Goal: Task Accomplishment & Management: Complete application form

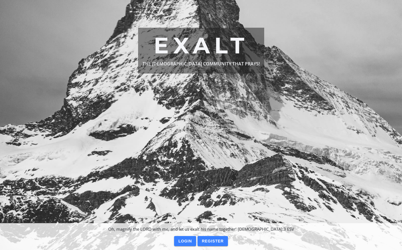
click at [0, 0] on slot "Register" at bounding box center [0, 0] width 0 height 0
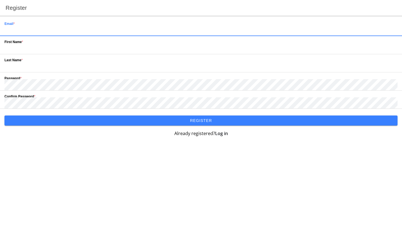
click at [75, 25] on input "email" at bounding box center [200, 30] width 393 height 11
type input "[PERSON_NAME][EMAIL_ADDRESS][DOMAIN_NAME]"
type input "Douglas"
type input "Hamilton"
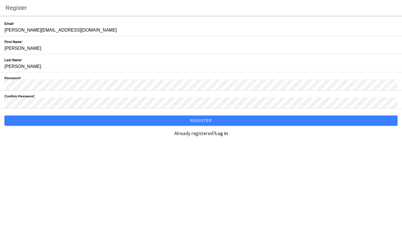
click at [0, 0] on slot "Register" at bounding box center [0, 0] width 0 height 0
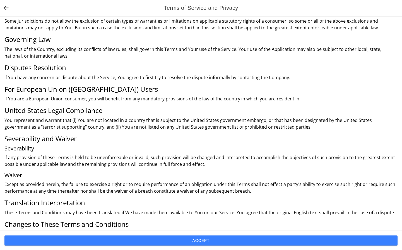
scroll to position [696, 0]
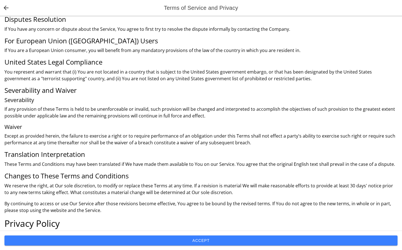
click at [393, 228] on h2 "Privacy Policy" at bounding box center [200, 223] width 393 height 11
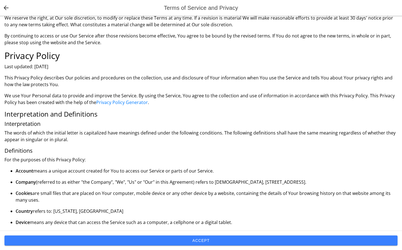
scroll to position [879, 0]
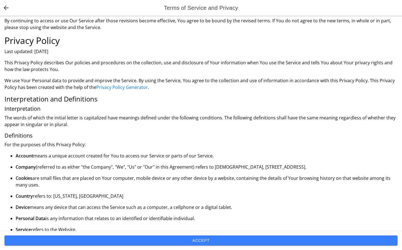
click at [396, 228] on main "Terms and Conditions Last updated: February 05, 2021 Please read these terms an…" at bounding box center [201, 123] width 402 height 215
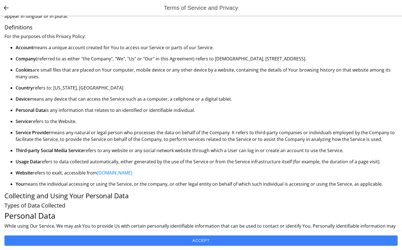
scroll to position [1020, 0]
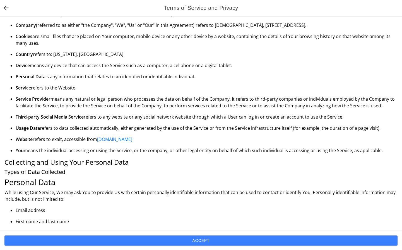
click at [388, 229] on ul "Email address First name and last name Usage Data" at bounding box center [200, 221] width 393 height 29
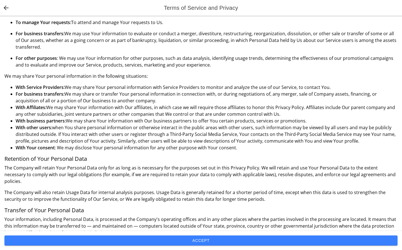
scroll to position [1753, 0]
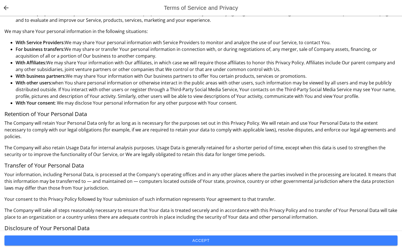
click at [395, 228] on main "Terms and Conditions Last updated: February 05, 2021 Please read these terms an…" at bounding box center [201, 123] width 402 height 215
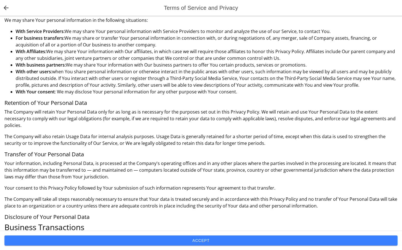
scroll to position [1809, 0]
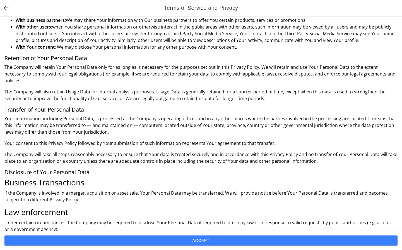
click at [397, 229] on main "Terms and Conditions Last updated: February 05, 2021 Please read these terms an…" at bounding box center [201, 123] width 402 height 215
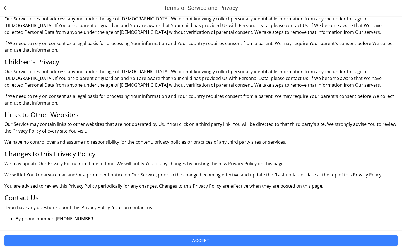
scroll to position [0, 0]
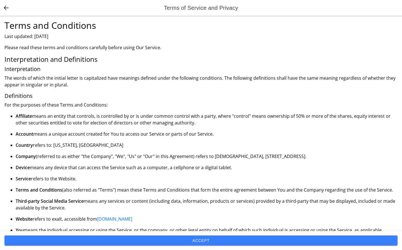
click at [0, 0] on slot "Accept" at bounding box center [0, 0] width 0 height 0
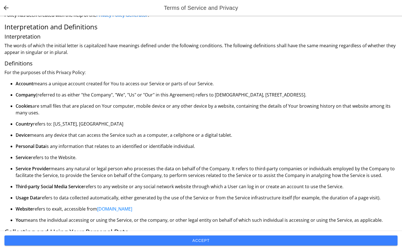
scroll to position [2135, 0]
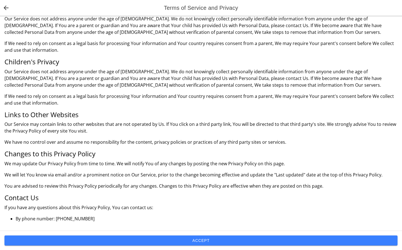
click at [0, 0] on slot "Accept" at bounding box center [0, 0] width 0 height 0
click at [6, 6] on span "back" at bounding box center [6, 7] width 10 height 13
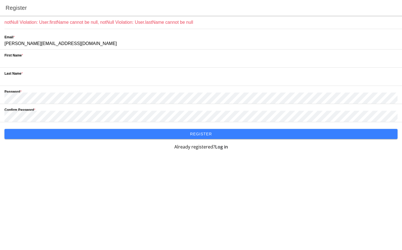
click at [35, 62] on input "text" at bounding box center [200, 61] width 393 height 11
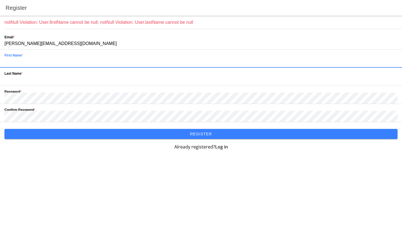
type input "Douglas"
type input "Hamilton"
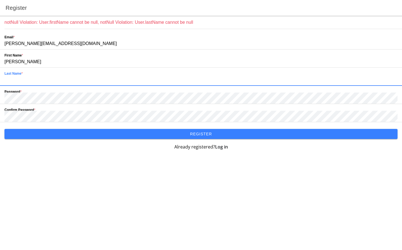
click at [17, 79] on input "text" at bounding box center [200, 79] width 393 height 11
type input "Hamilton"
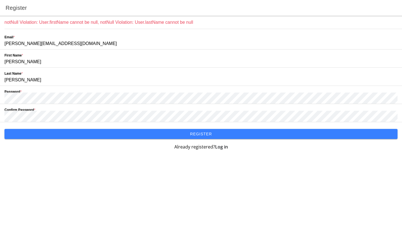
click at [0, 0] on slot "Register" at bounding box center [0, 0] width 0 height 0
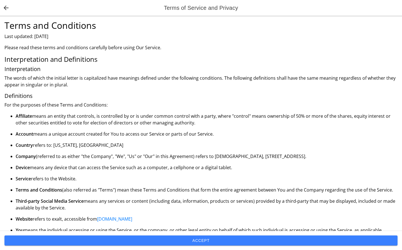
click at [203, 237] on span "Accept" at bounding box center [201, 240] width 385 height 10
click at [4, 6] on span "back" at bounding box center [6, 7] width 10 height 13
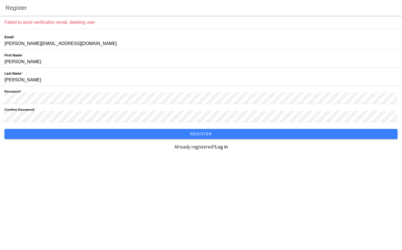
click at [0, 0] on slot "Register" at bounding box center [0, 0] width 0 height 0
click at [0, 0] on slot "Already registered?" at bounding box center [0, 0] width 0 height 0
click at [224, 146] on strong "Log in" at bounding box center [221, 146] width 13 height 6
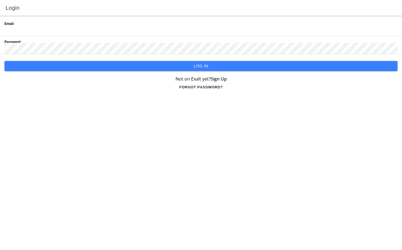
click at [46, 23] on div "Email:" at bounding box center [200, 27] width 393 height 18
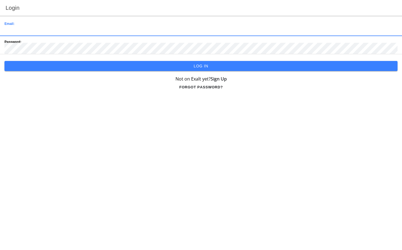
click at [20, 25] on input "email" at bounding box center [200, 30] width 393 height 11
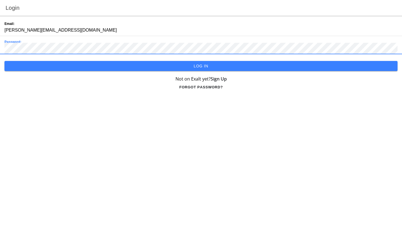
click at [0, 0] on slot "Log in" at bounding box center [0, 0] width 0 height 0
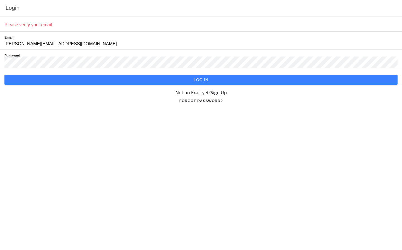
click at [38, 24] on ion-label "Please verify your email" at bounding box center [200, 24] width 393 height 7
click at [23, 23] on ion-label "Please verify your email" at bounding box center [200, 24] width 393 height 7
click at [0, 0] on slot "Log in" at bounding box center [0, 0] width 0 height 0
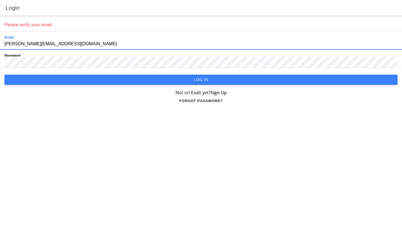
click at [88, 41] on input "[PERSON_NAME][EMAIL_ADDRESS][DOMAIN_NAME]" at bounding box center [200, 43] width 393 height 11
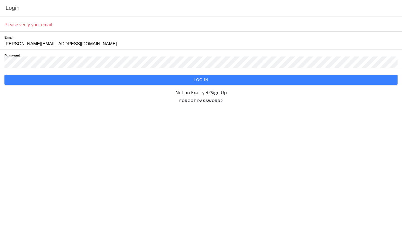
click at [30, 24] on ion-label "Please verify your email" at bounding box center [200, 24] width 393 height 7
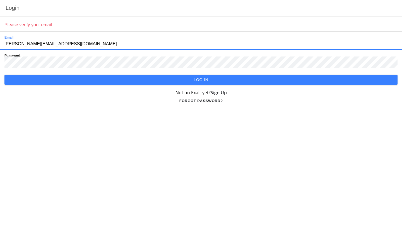
drag, startPoint x: 4, startPoint y: 42, endPoint x: 93, endPoint y: 41, distance: 88.8
click at [93, 41] on input "[PERSON_NAME][EMAIL_ADDRESS][DOMAIN_NAME]" at bounding box center [200, 43] width 393 height 11
type input "[PERSON_NAME][EMAIL_ADDRESS][DOMAIN_NAME]"
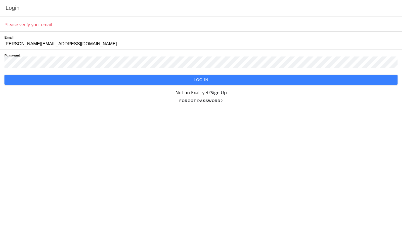
click at [0, 0] on slot "Log in" at bounding box center [0, 0] width 0 height 0
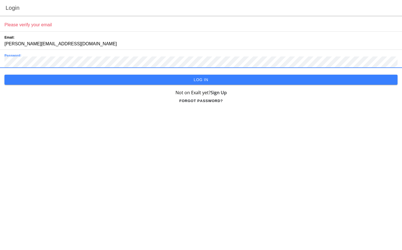
click at [0, 0] on slot "Log in" at bounding box center [0, 0] width 0 height 0
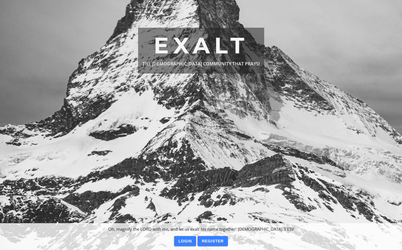
click at [0, 0] on slot "Login" at bounding box center [0, 0] width 0 height 0
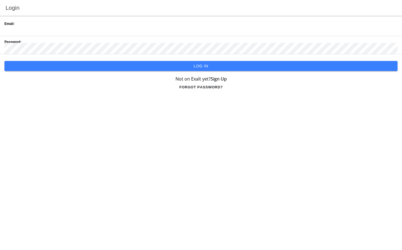
click at [57, 25] on input "email" at bounding box center [200, 30] width 393 height 11
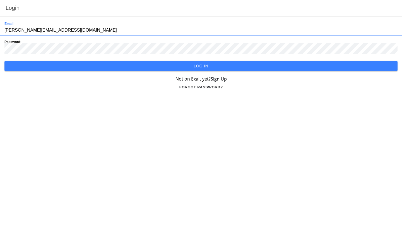
type input "[PERSON_NAME][EMAIL_ADDRESS][DOMAIN_NAME]"
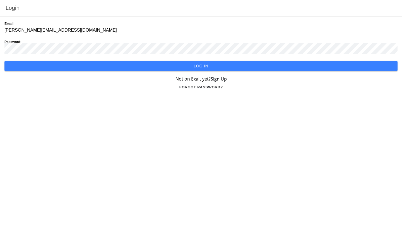
click at [0, 0] on slot "Log in" at bounding box center [0, 0] width 0 height 0
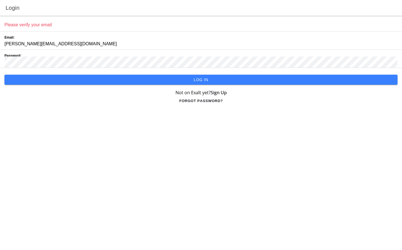
click at [29, 23] on ion-label "Please verify your email" at bounding box center [200, 24] width 393 height 7
click at [5, 21] on ion-label "Please verify your email" at bounding box center [200, 24] width 393 height 7
click at [76, 21] on ion-label "Please verify your email" at bounding box center [200, 24] width 393 height 7
click at [122, 45] on input "[PERSON_NAME][EMAIL_ADDRESS][DOMAIN_NAME]" at bounding box center [200, 43] width 393 height 11
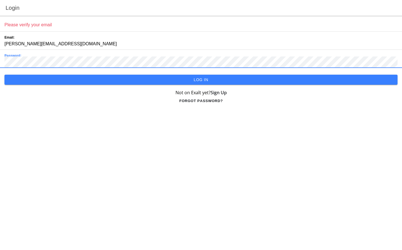
click at [98, 42] on input "[PERSON_NAME][EMAIL_ADDRESS][DOMAIN_NAME]" at bounding box center [200, 43] width 393 height 11
click at [102, 106] on main "Please verify your email Email: dianedoughamilton@hotmail.com Password: Log in …" at bounding box center [201, 133] width 402 height 234
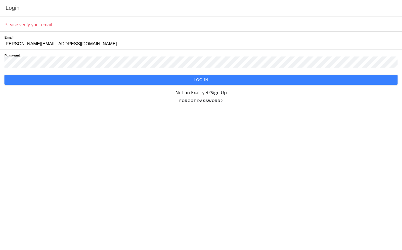
click at [0, 0] on slot "Log in" at bounding box center [0, 0] width 0 height 0
